Goal: Task Accomplishment & Management: Use online tool/utility

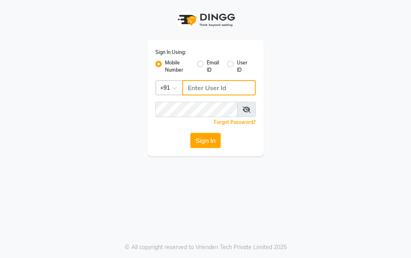
click at [224, 92] on input "Username" at bounding box center [219, 87] width 74 height 15
type input "9819046267"
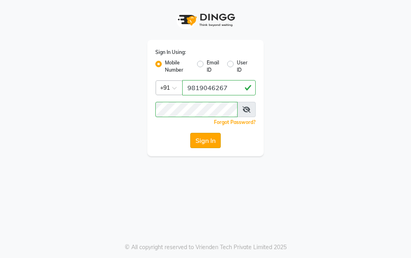
click at [200, 138] on button "Sign In" at bounding box center [205, 140] width 31 height 15
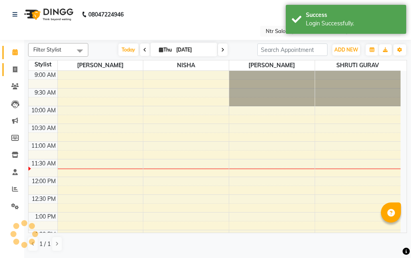
click at [14, 67] on icon at bounding box center [15, 69] width 4 height 6
select select "service"
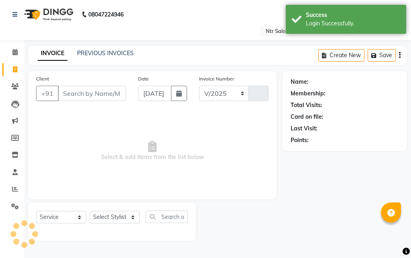
select select "5173"
type input "0475"
drag, startPoint x: 94, startPoint y: 96, endPoint x: 153, endPoint y: 97, distance: 58.7
click at [95, 96] on input "Client" at bounding box center [92, 93] width 68 height 15
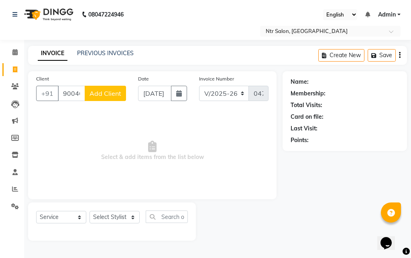
type input "9004687004"
click at [92, 96] on span "Add Client" at bounding box center [106, 93] width 32 height 8
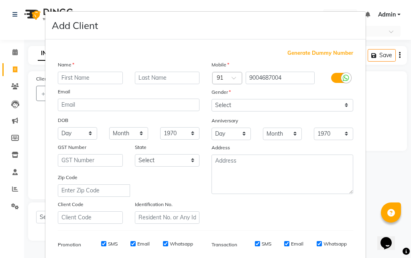
drag, startPoint x: 98, startPoint y: 73, endPoint x: 125, endPoint y: 88, distance: 30.8
click at [99, 73] on input "text" at bounding box center [90, 78] width 65 height 12
type input "s"
type input "[PERSON_NAME]"
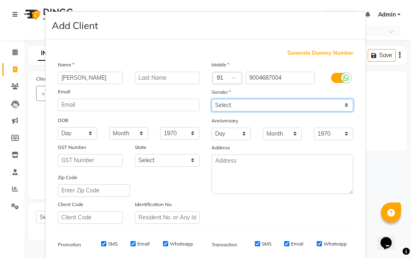
click at [249, 102] on select "Select [DEMOGRAPHIC_DATA] [DEMOGRAPHIC_DATA] Other Prefer Not To Say" at bounding box center [283, 105] width 142 height 12
select select "[DEMOGRAPHIC_DATA]"
click at [212, 99] on select "Select [DEMOGRAPHIC_DATA] [DEMOGRAPHIC_DATA] Other Prefer Not To Say" at bounding box center [283, 105] width 142 height 12
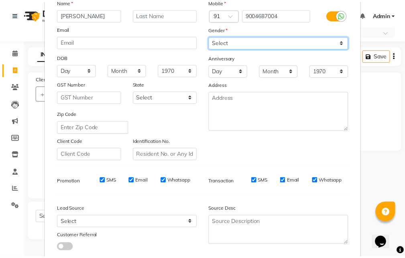
scroll to position [113, 0]
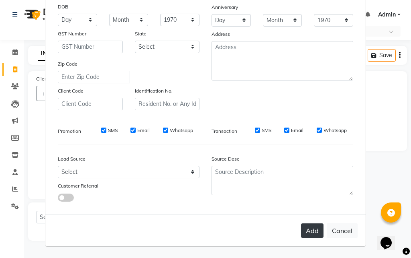
click at [315, 230] on button "Add" at bounding box center [312, 230] width 22 height 14
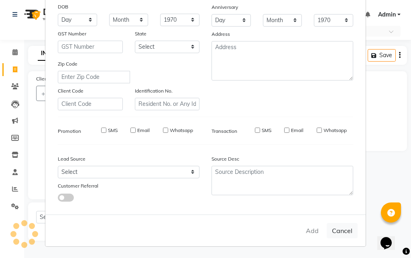
select select
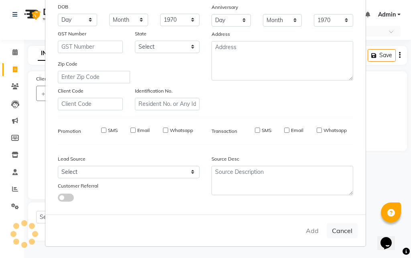
select select
checkbox input "false"
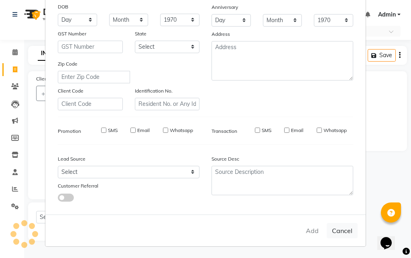
checkbox input "false"
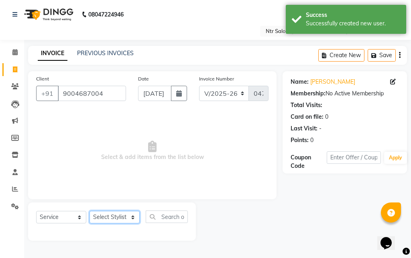
click at [124, 216] on select "Select Stylist [PERSON_NAME] NISHA [PERSON_NAME] SHRUTI GURAV" at bounding box center [115, 217] width 50 height 12
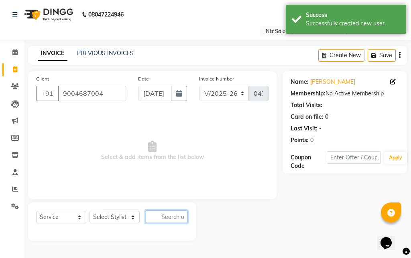
click at [172, 219] on input "text" at bounding box center [167, 216] width 42 height 12
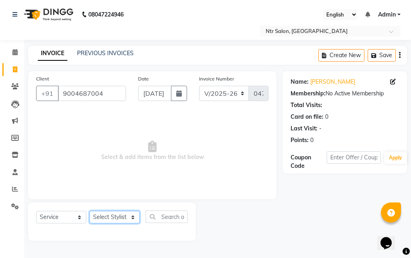
click at [120, 220] on select "Select Stylist [PERSON_NAME] NISHA [PERSON_NAME] SHRUTI GURAV" at bounding box center [115, 217] width 50 height 12
select select "41229"
click at [90, 211] on select "Select Stylist [PERSON_NAME] NISHA [PERSON_NAME] SHRUTI GURAV" at bounding box center [115, 217] width 50 height 12
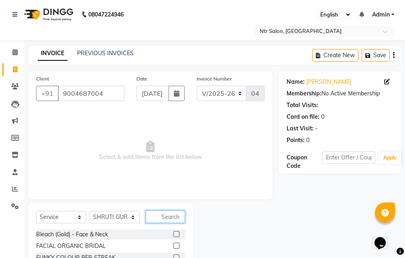
click at [174, 215] on input "text" at bounding box center [165, 216] width 39 height 12
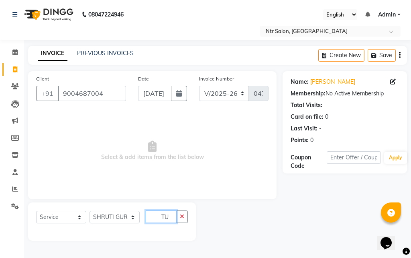
type input "T"
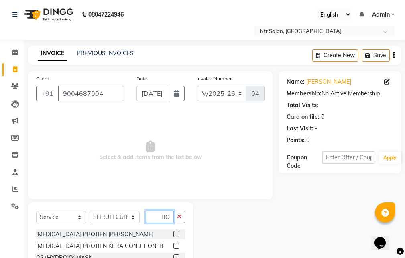
scroll to position [0, 0]
type input "R"
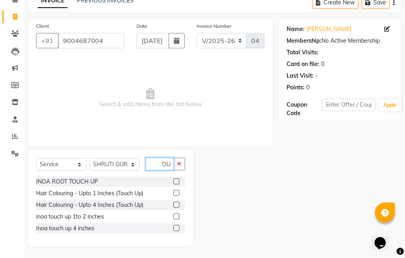
scroll to position [53, 0]
type input "TOU"
click at [177, 227] on label at bounding box center [177, 227] width 6 height 6
click at [177, 227] on input "checkbox" at bounding box center [176, 227] width 5 height 5
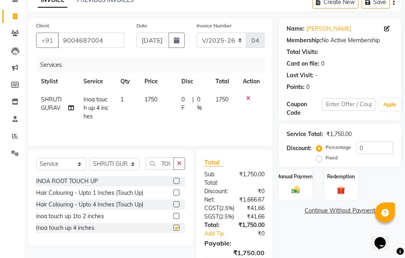
checkbox input "false"
click at [183, 162] on button "button" at bounding box center [180, 163] width 12 height 12
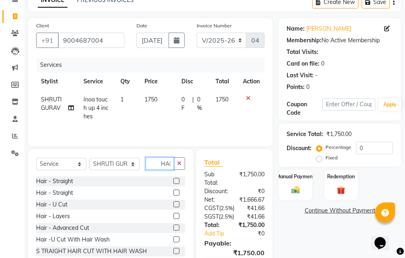
scroll to position [0, 4]
type input "HAIR"
click at [174, 191] on label at bounding box center [177, 192] width 6 height 6
click at [174, 191] on input "checkbox" at bounding box center [176, 192] width 5 height 5
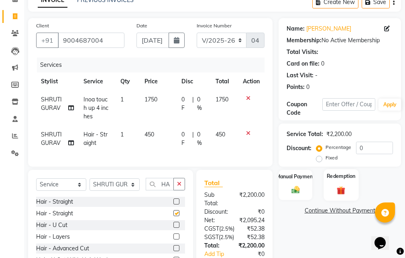
checkbox input "false"
click at [247, 98] on icon at bounding box center [248, 98] width 4 height 6
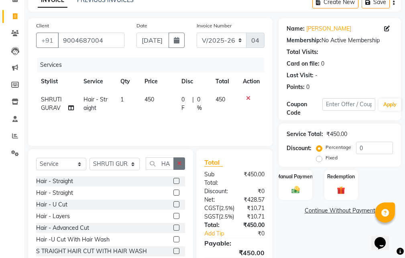
click at [182, 163] on icon "button" at bounding box center [179, 163] width 4 height 6
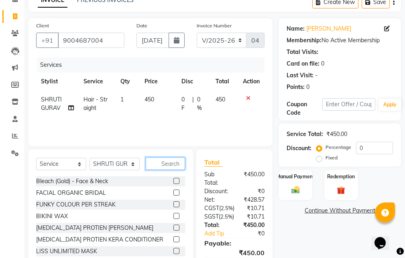
click at [167, 164] on input "text" at bounding box center [165, 163] width 39 height 12
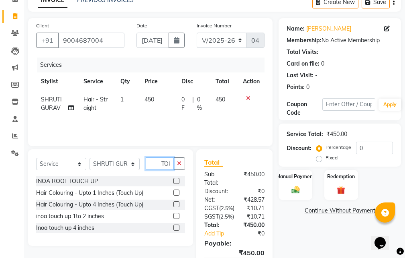
scroll to position [0, 2]
type input "TOU"
click at [175, 203] on label at bounding box center [177, 204] width 6 height 6
click at [175, 203] on input "checkbox" at bounding box center [176, 204] width 5 height 5
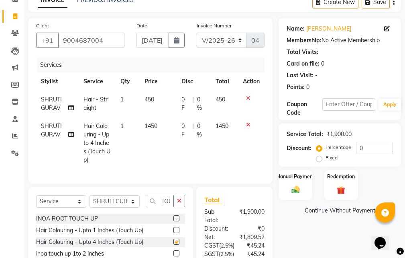
checkbox input "false"
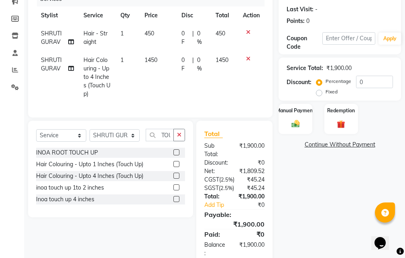
scroll to position [133, 0]
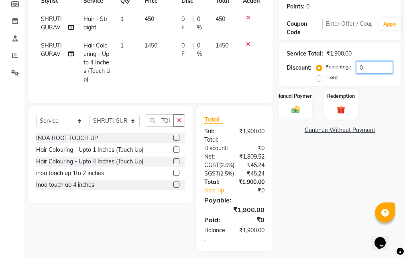
drag, startPoint x: 366, startPoint y: 59, endPoint x: 372, endPoint y: 66, distance: 9.4
click at [369, 63] on div "Service Total: ₹1,900.00 Discount: Percentage Fixed 0" at bounding box center [340, 64] width 106 height 37
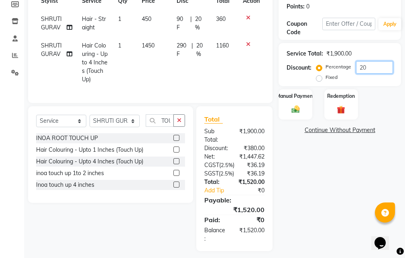
type input "20"
drag, startPoint x: 311, startPoint y: 170, endPoint x: 316, endPoint y: 180, distance: 11.5
click at [316, 180] on div "Name: [PERSON_NAME] Membership: No Active Membership Total Visits: Card on file…" at bounding box center [343, 94] width 129 height 313
click at [302, 104] on div "Manual Payment" at bounding box center [295, 103] width 35 height 31
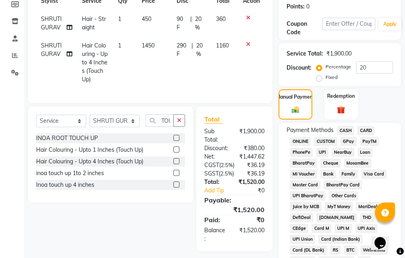
click at [347, 141] on span "GPay" at bounding box center [349, 141] width 16 height 9
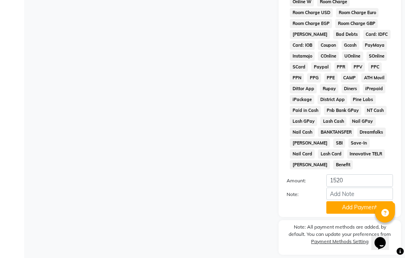
scroll to position [504, 0]
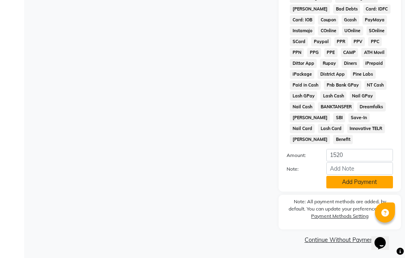
click at [344, 185] on button "Add Payment" at bounding box center [360, 182] width 67 height 12
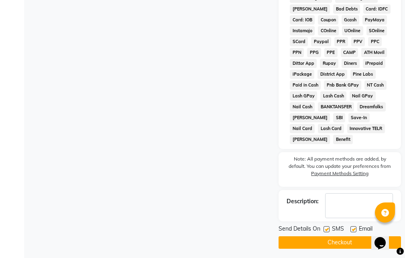
click at [340, 245] on button "Checkout" at bounding box center [340, 242] width 123 height 12
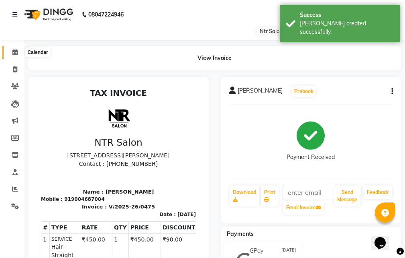
click at [15, 52] on icon at bounding box center [14, 52] width 5 height 6
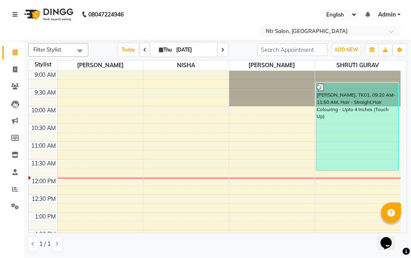
click at [159, 51] on icon at bounding box center [161, 49] width 4 height 5
select select "10"
select select "2025"
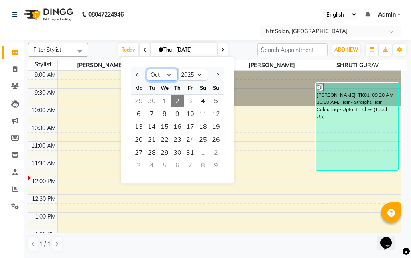
click at [171, 75] on select "Jan Feb Mar Apr May Jun [DATE] Aug Sep Oct Nov Dec" at bounding box center [162, 75] width 31 height 12
select select "9"
click at [147, 69] on select "Jan Feb Mar Apr May Jun [DATE] Aug Sep Oct Nov Dec" at bounding box center [162, 75] width 31 height 12
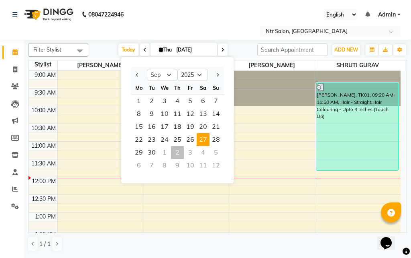
click at [205, 142] on span "27" at bounding box center [203, 139] width 13 height 13
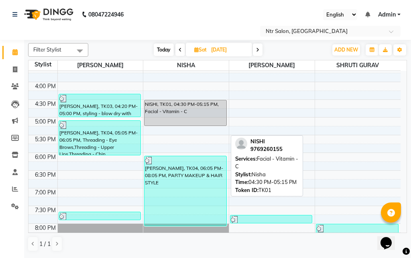
scroll to position [222, 0]
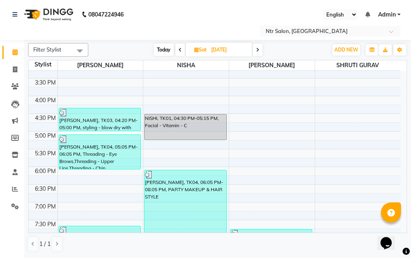
click at [259, 51] on icon at bounding box center [257, 49] width 3 height 5
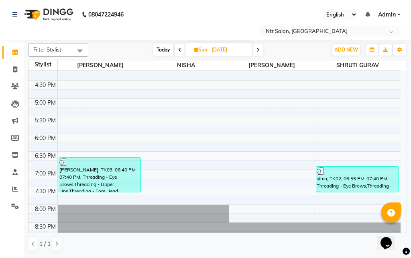
scroll to position [262, 0]
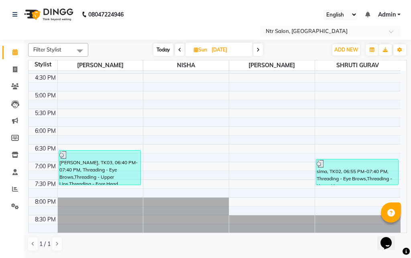
drag, startPoint x: 182, startPoint y: 50, endPoint x: 190, endPoint y: 61, distance: 14.6
click at [184, 51] on div "[DATE] [DATE]" at bounding box center [208, 50] width 111 height 12
click at [179, 50] on icon at bounding box center [179, 49] width 3 height 5
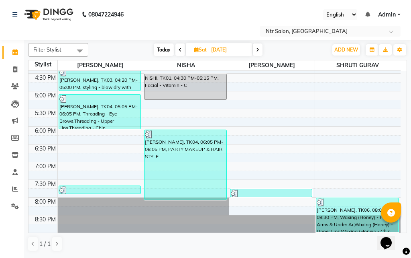
click at [257, 51] on icon at bounding box center [257, 49] width 3 height 5
type input "[DATE]"
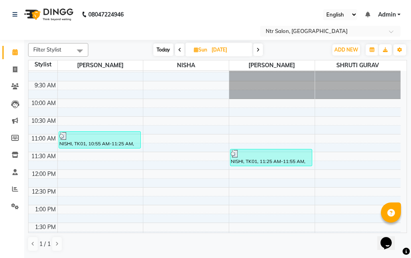
scroll to position [0, 0]
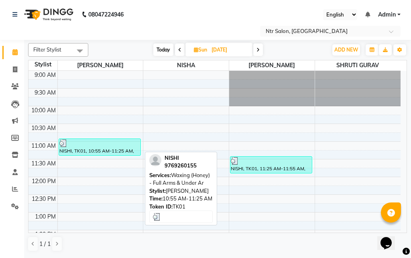
click at [127, 148] on div "NISHI, TK01, 10:55 AM-11:25 AM, Waxing (Honey) - Full Arms & Under Ar" at bounding box center [100, 147] width 82 height 16
select select "3"
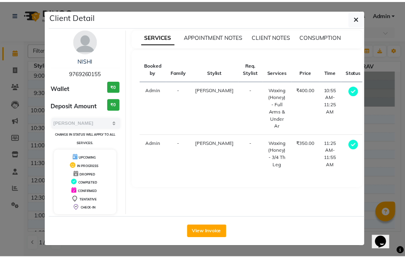
scroll to position [2, 0]
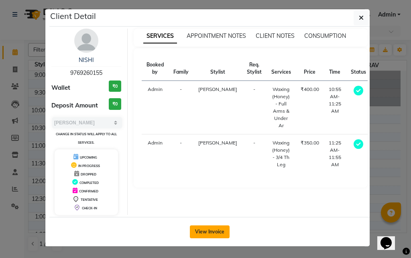
drag, startPoint x: 217, startPoint y: 231, endPoint x: 217, endPoint y: 215, distance: 16.1
click at [217, 231] on button "View Invoice" at bounding box center [210, 231] width 40 height 13
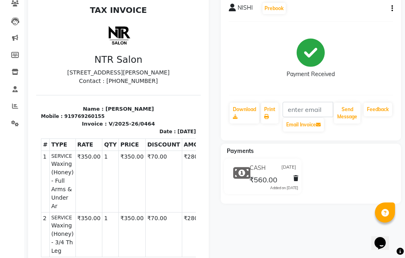
scroll to position [40, 0]
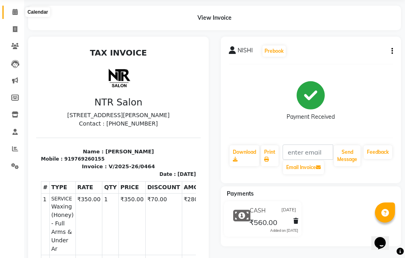
click at [16, 12] on icon at bounding box center [14, 12] width 5 height 6
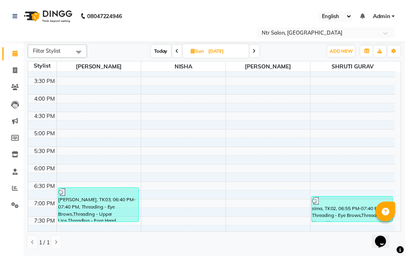
scroll to position [262, 0]
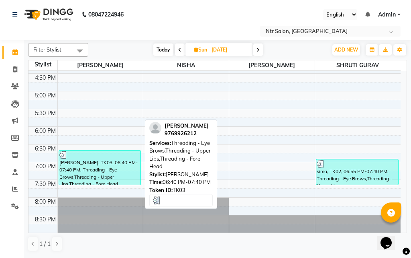
click at [101, 164] on div "[PERSON_NAME], TK03, 06:40 PM-07:40 PM, Threading - Eye Brows,Threading - Upper…" at bounding box center [100, 167] width 82 height 34
select select "3"
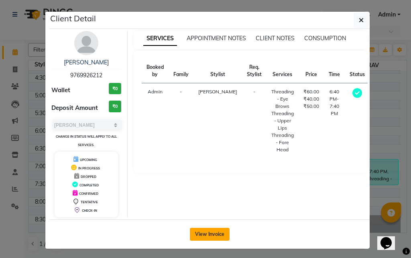
click at [214, 238] on button "View Invoice" at bounding box center [210, 233] width 40 height 13
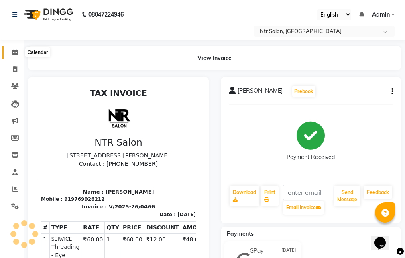
click at [16, 55] on icon at bounding box center [14, 52] width 5 height 6
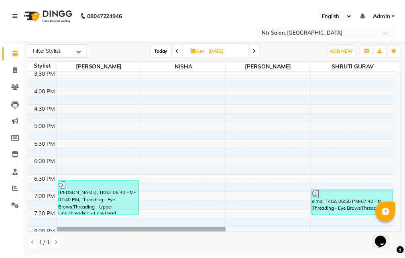
scroll to position [262, 0]
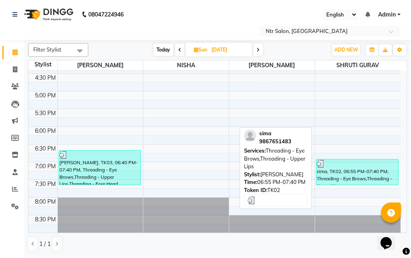
click at [351, 177] on div "sima, TK02, 06:55 PM-07:40 PM, Threading - Eye Brows,Threading - Upper Lips" at bounding box center [358, 171] width 82 height 25
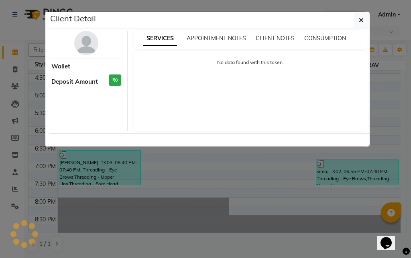
select select "3"
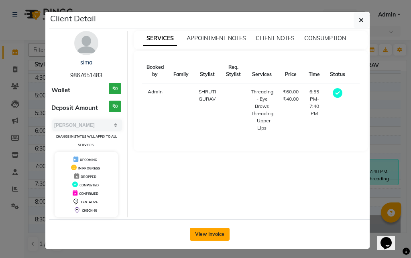
click at [206, 234] on button "View Invoice" at bounding box center [210, 233] width 40 height 13
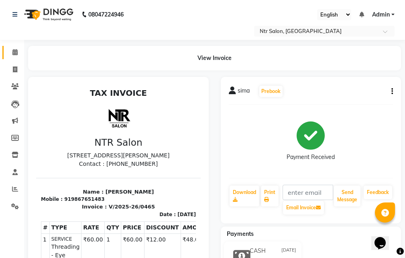
click at [16, 51] on icon at bounding box center [14, 52] width 5 height 6
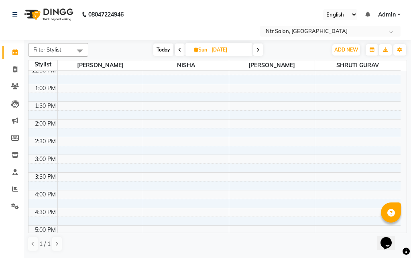
scroll to position [262, 0]
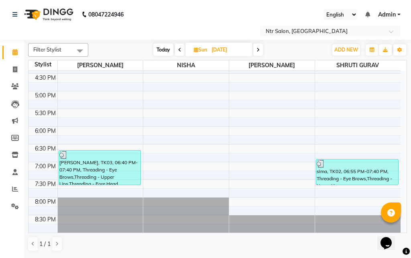
click at [258, 49] on icon at bounding box center [258, 49] width 3 height 5
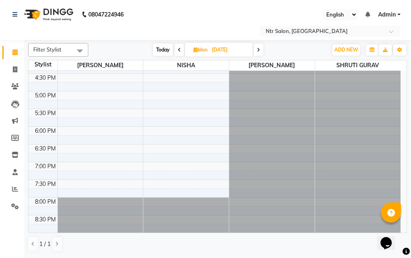
click at [260, 50] on icon at bounding box center [258, 49] width 3 height 5
type input "[DATE]"
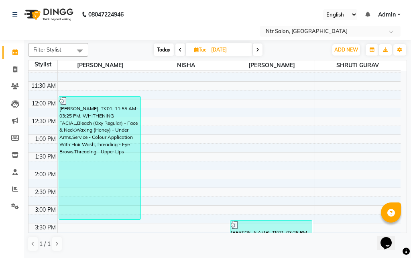
scroll to position [80, 0]
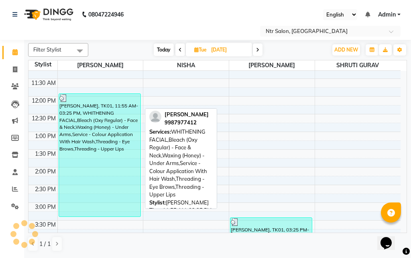
click at [110, 127] on div "[PERSON_NAME], TK01, 11:55 AM-03:25 PM, WHITHENING FACIAL,Bleach (Oxy Regular) …" at bounding box center [100, 155] width 82 height 123
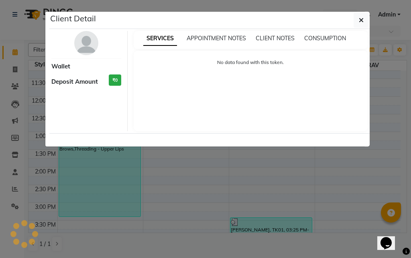
select select "3"
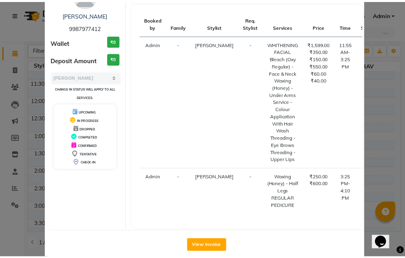
scroll to position [62, 0]
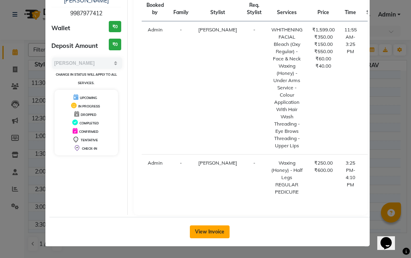
click at [213, 236] on button "View Invoice" at bounding box center [210, 231] width 40 height 13
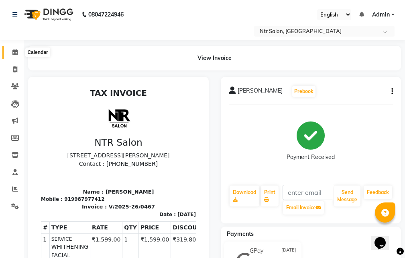
click at [16, 52] on icon at bounding box center [14, 52] width 5 height 6
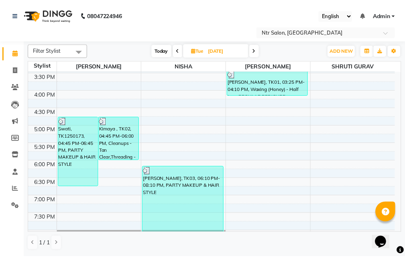
scroll to position [262, 0]
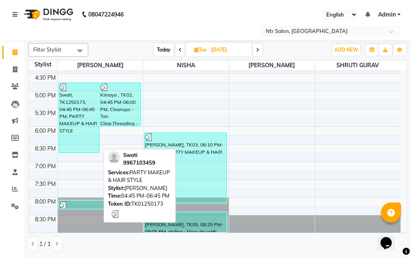
click at [75, 110] on div "Swati, TK1250173, 04:45 PM-06:45 PM, PARTY MAKEUP & HAIR STYLE" at bounding box center [79, 118] width 41 height 70
select select "3"
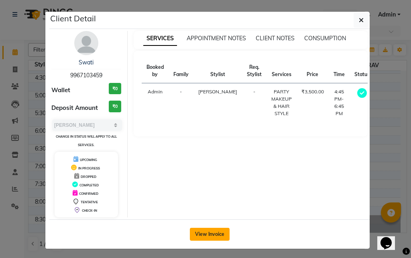
click at [202, 231] on button "View Invoice" at bounding box center [210, 233] width 40 height 13
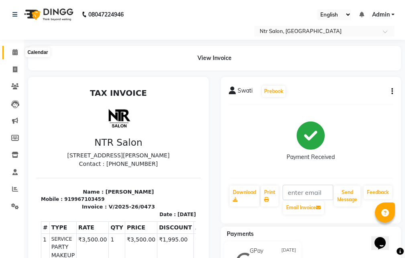
click at [14, 51] on icon at bounding box center [14, 52] width 5 height 6
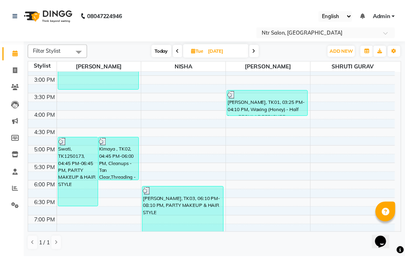
scroll to position [262, 0]
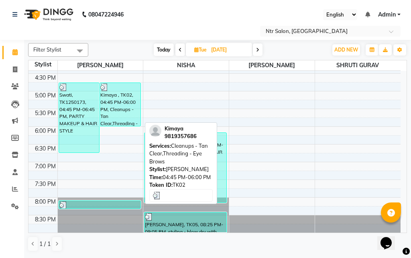
click at [112, 100] on div "Kimaya , TK02, 04:45 PM-06:00 PM, Cleanups - Tan Clear,Threading - Eye Brows" at bounding box center [120, 104] width 41 height 43
select select "3"
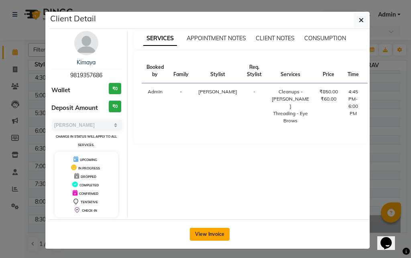
click at [211, 236] on button "View Invoice" at bounding box center [210, 233] width 40 height 13
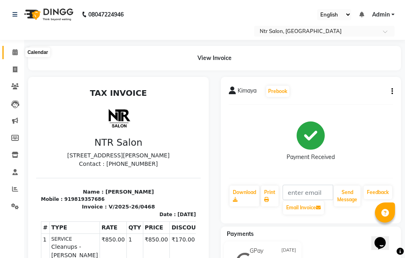
click at [17, 53] on icon at bounding box center [14, 52] width 5 height 6
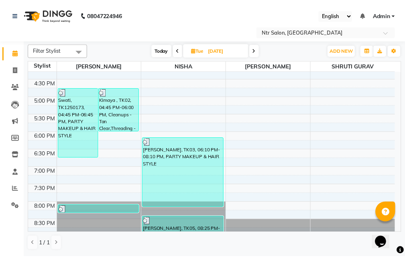
scroll to position [262, 0]
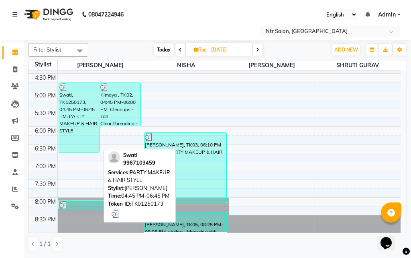
click at [79, 115] on div "Swati, TK1250173, 04:45 PM-06:45 PM, PARTY MAKEUP & HAIR STYLE" at bounding box center [79, 118] width 41 height 70
select select "3"
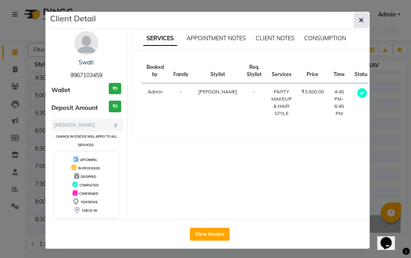
click at [362, 20] on button "button" at bounding box center [361, 19] width 15 height 15
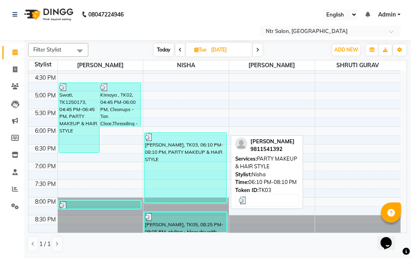
click at [167, 169] on div "[PERSON_NAME], TK03, 06:10 PM-08:10 PM, PARTY MAKEUP & HAIR STYLE" at bounding box center [186, 168] width 82 height 70
select select "3"
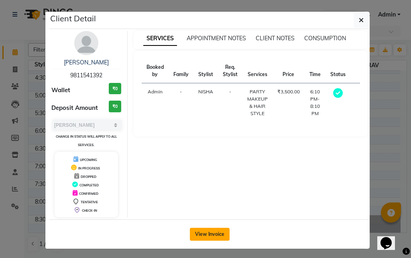
click at [205, 234] on button "View Invoice" at bounding box center [210, 233] width 40 height 13
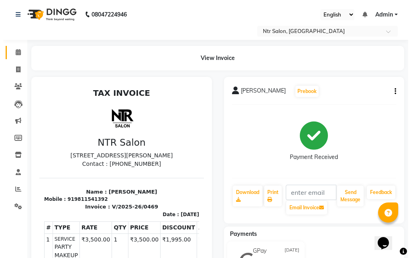
scroll to position [6, 0]
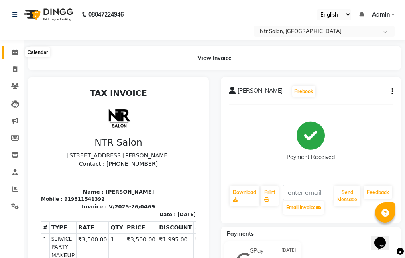
click at [15, 51] on icon at bounding box center [14, 52] width 5 height 6
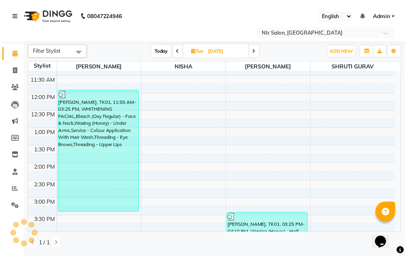
scroll to position [262, 0]
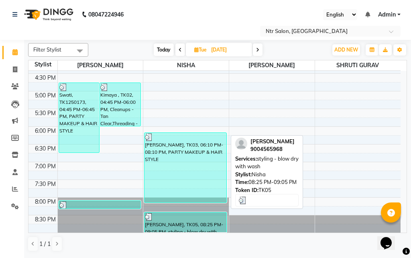
click at [154, 222] on div "[PERSON_NAME], TK05, 08:25 PM-09:05 PM, styling - blow dry with wash" at bounding box center [186, 222] width 82 height 20
select select "3"
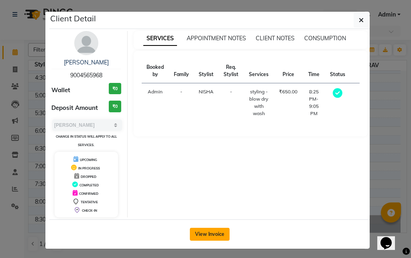
click at [201, 229] on button "View Invoice" at bounding box center [210, 233] width 40 height 13
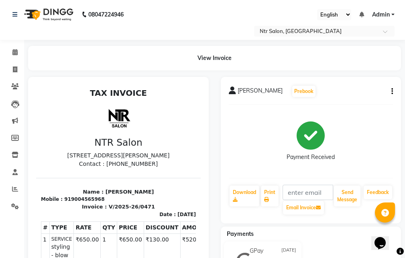
click at [211, 219] on div at bounding box center [118, 255] width 193 height 357
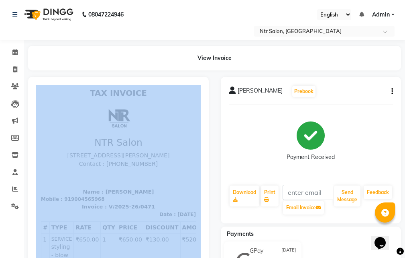
click at [211, 219] on div at bounding box center [118, 255] width 193 height 357
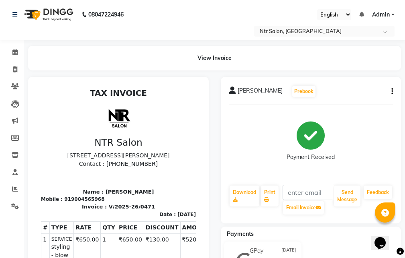
drag, startPoint x: 217, startPoint y: 230, endPoint x: 270, endPoint y: 4, distance: 231.6
click at [270, 4] on nav "08047224946 Select Location × Ntr Salon, Kandivali English ENGLISH Español العر…" at bounding box center [202, 20] width 405 height 40
click at [13, 51] on icon at bounding box center [14, 52] width 5 height 6
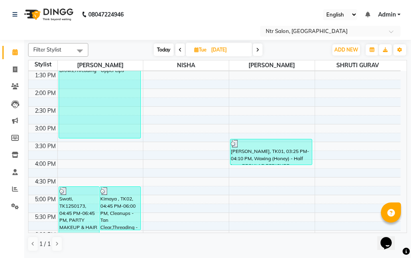
scroll to position [262, 0]
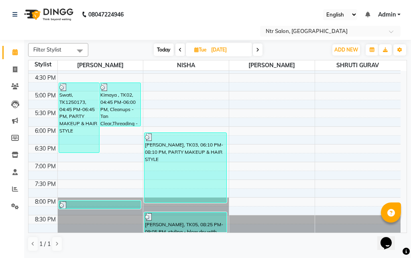
click at [257, 51] on icon at bounding box center [257, 49] width 3 height 5
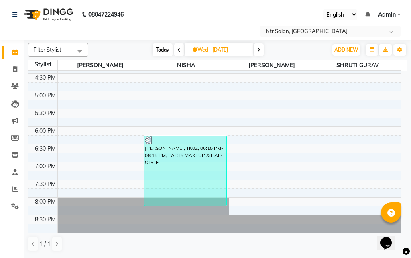
click at [176, 51] on span at bounding box center [179, 49] width 10 height 12
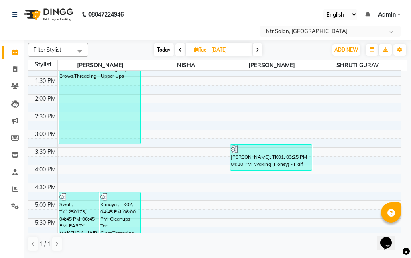
scroll to position [102, 0]
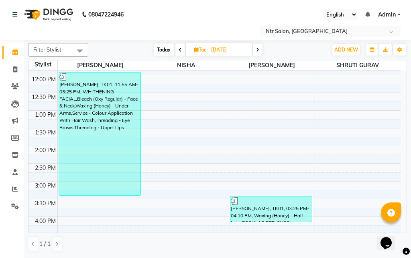
click at [179, 49] on icon at bounding box center [180, 49] width 3 height 5
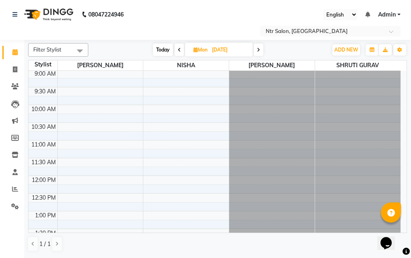
scroll to position [0, 0]
click at [260, 52] on span at bounding box center [259, 49] width 10 height 12
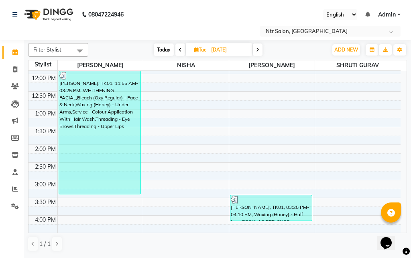
scroll to position [21, 0]
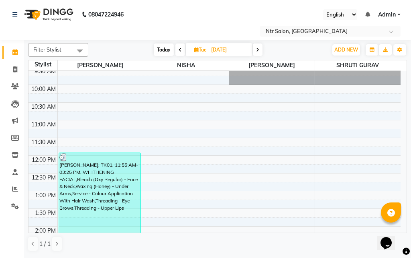
click at [257, 49] on icon at bounding box center [257, 49] width 3 height 5
type input "[DATE]"
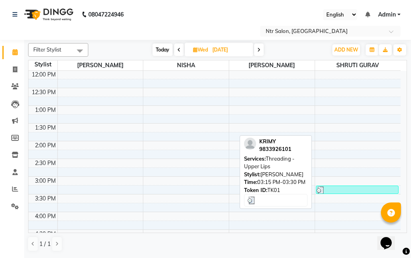
click at [329, 192] on div at bounding box center [357, 190] width 81 height 8
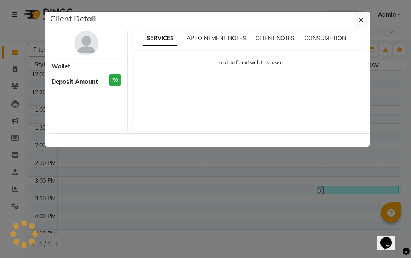
select select "3"
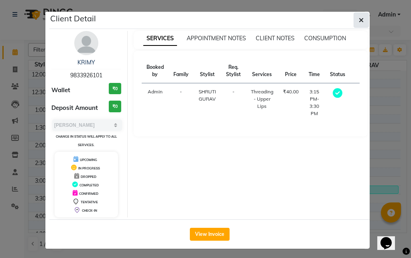
click at [360, 18] on icon "button" at bounding box center [361, 20] width 5 height 6
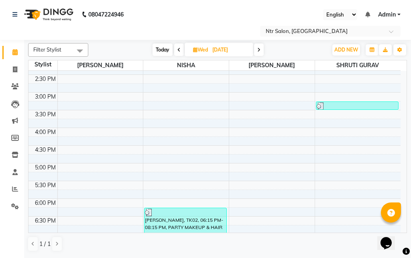
scroll to position [262, 0]
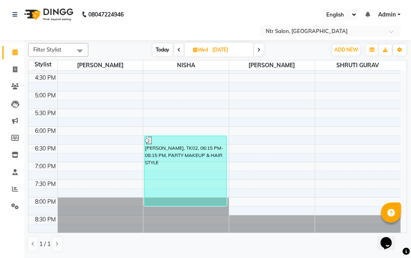
click at [262, 48] on span at bounding box center [259, 49] width 10 height 12
type input "[DATE]"
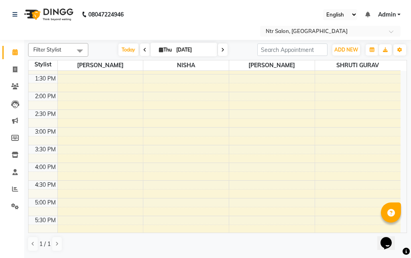
scroll to position [161, 0]
